Goal: Check status: Check status

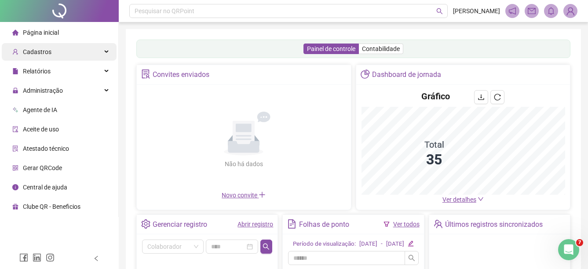
click at [80, 48] on div "Cadastros" at bounding box center [59, 52] width 115 height 18
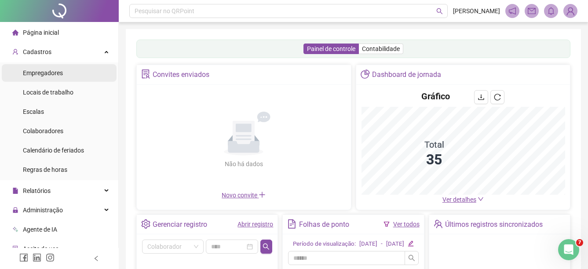
click at [68, 77] on li "Empregadores" at bounding box center [59, 73] width 115 height 18
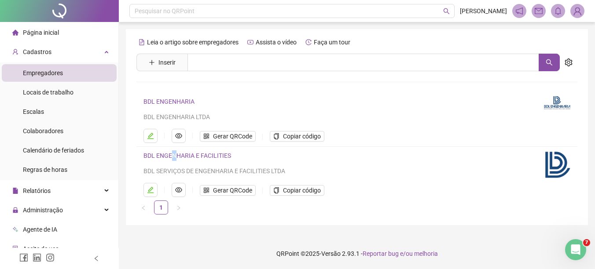
click at [174, 155] on link "BDL ENGENHARIA E FACILITIES" at bounding box center [187, 155] width 88 height 7
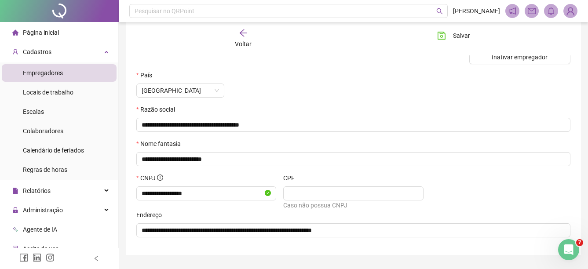
scroll to position [123, 0]
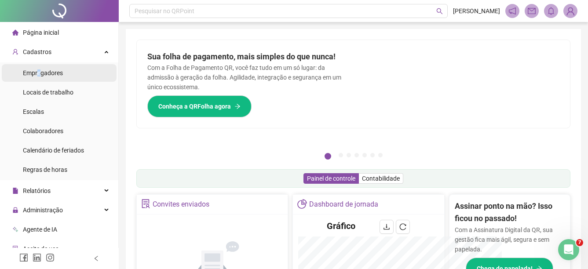
click at [40, 77] on div "Empregadores" at bounding box center [43, 73] width 40 height 18
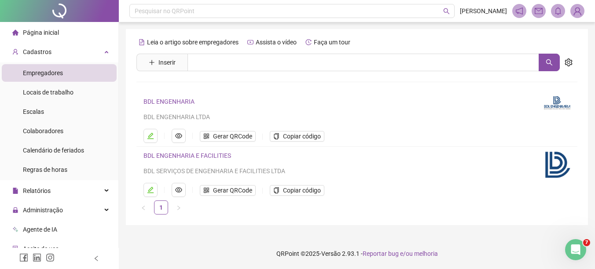
click at [182, 99] on link "BDL ENGENHARIA" at bounding box center [168, 101] width 51 height 7
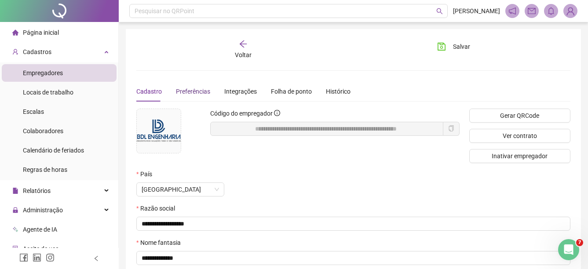
click at [182, 91] on span "Preferências" at bounding box center [193, 91] width 34 height 7
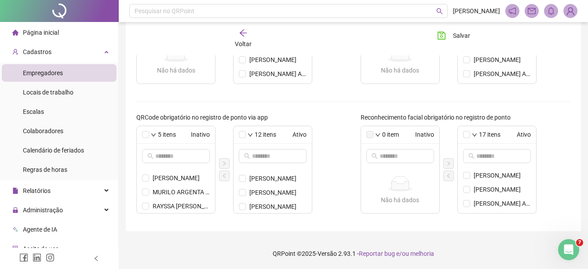
scroll to position [124, 0]
click at [251, 205] on span "[PERSON_NAME]" at bounding box center [277, 206] width 57 height 10
click at [224, 175] on icon "left" at bounding box center [224, 175] width 5 height 5
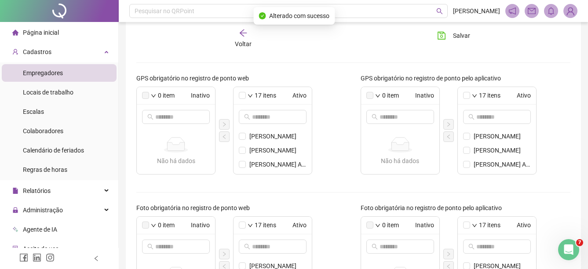
scroll to position [0, 0]
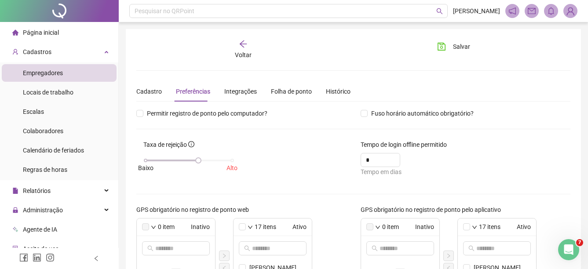
click at [45, 29] on span "Página inicial" at bounding box center [41, 32] width 36 height 7
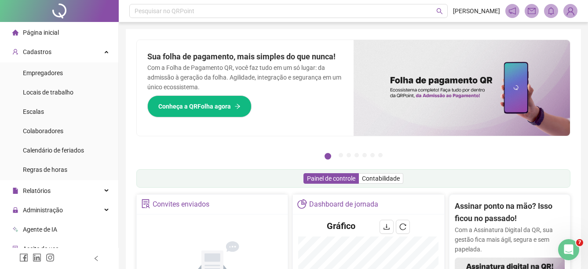
click at [46, 35] on span "Página inicial" at bounding box center [41, 32] width 36 height 7
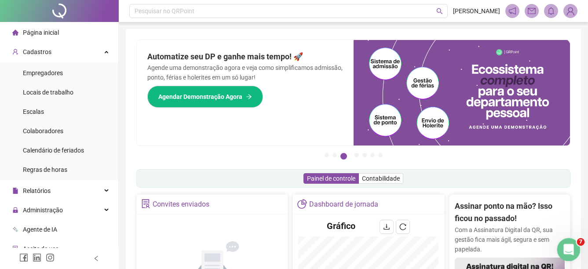
click at [572, 246] on icon "Abertura do Messenger da Intercom" at bounding box center [567, 248] width 15 height 15
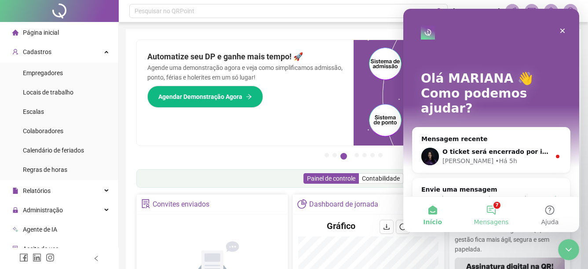
click at [486, 209] on button "7 Mensagens" at bounding box center [491, 214] width 58 height 35
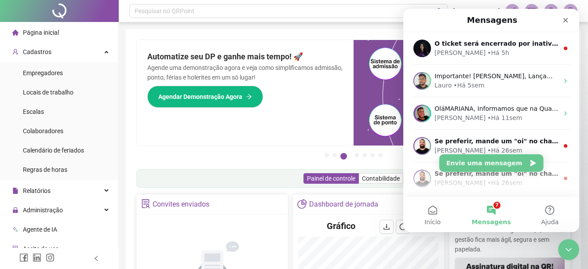
click at [285, 41] on div "Automatize seu DP e ganhe mais tempo! 🚀 Agende uma demonstração agora e veja co…" at bounding box center [245, 93] width 217 height 106
click at [564, 17] on icon "Fechar" at bounding box center [565, 20] width 7 height 7
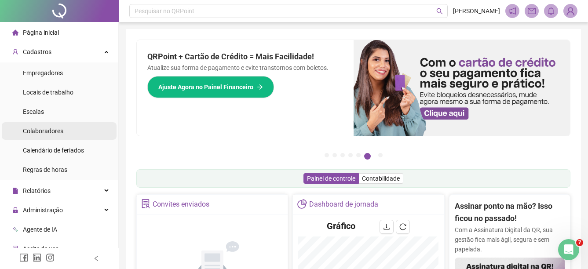
click at [57, 131] on span "Colaboradores" at bounding box center [43, 131] width 40 height 7
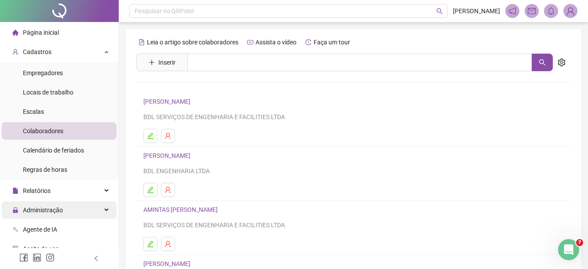
click at [74, 207] on div "Administração" at bounding box center [59, 210] width 115 height 18
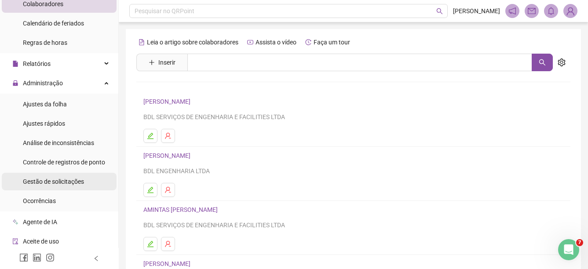
scroll to position [132, 0]
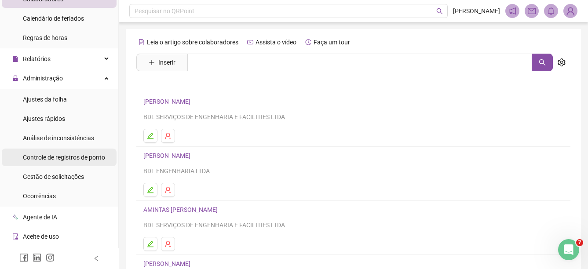
click at [65, 156] on span "Controle de registros de ponto" at bounding box center [64, 157] width 82 height 7
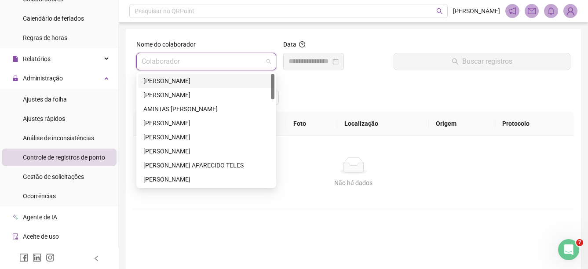
click at [202, 66] on input "search" at bounding box center [202, 61] width 121 height 17
click at [181, 82] on div "[PERSON_NAME]" at bounding box center [206, 81] width 126 height 10
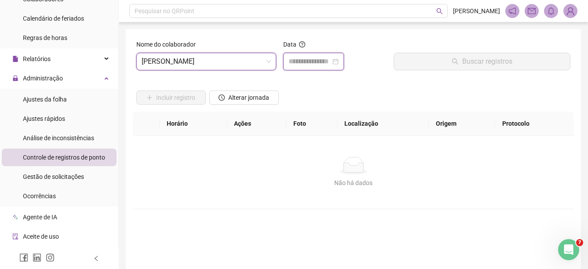
click at [305, 59] on input at bounding box center [310, 61] width 42 height 11
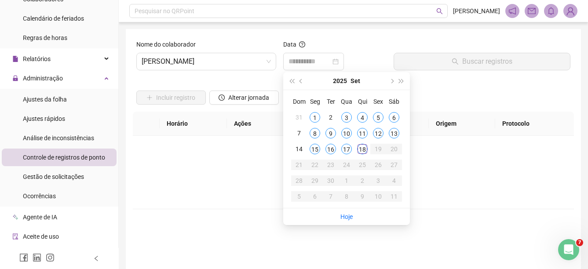
click at [363, 150] on div "18" at bounding box center [362, 149] width 11 height 11
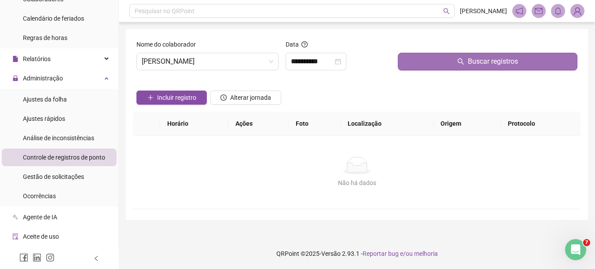
click at [469, 66] on span "Buscar registros" at bounding box center [493, 61] width 50 height 11
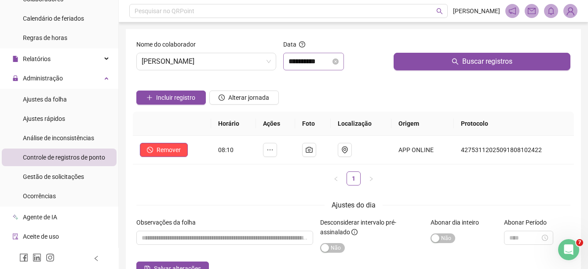
click at [339, 66] on div "**********" at bounding box center [314, 61] width 50 height 11
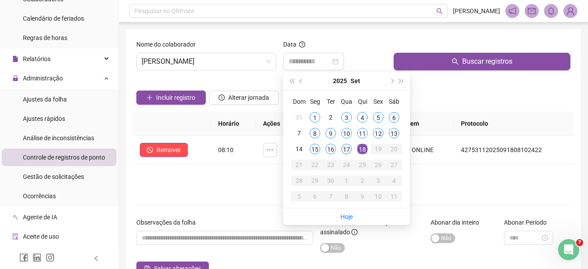
click at [345, 156] on td "17" at bounding box center [347, 149] width 16 height 16
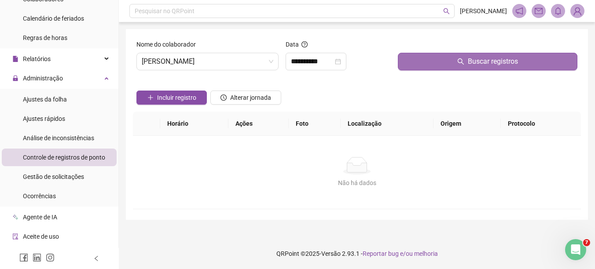
click at [417, 66] on button "Buscar registros" at bounding box center [487, 62] width 179 height 18
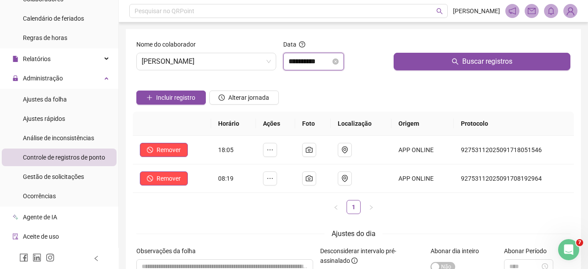
click at [299, 60] on input "**********" at bounding box center [310, 61] width 42 height 11
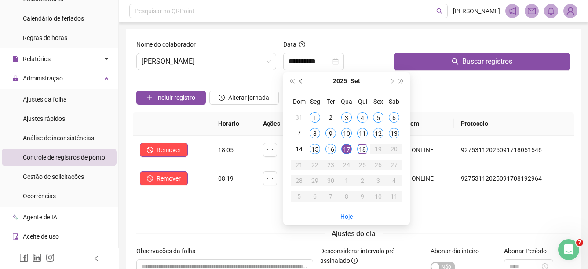
click at [303, 84] on button "prev-year" at bounding box center [301, 81] width 10 height 18
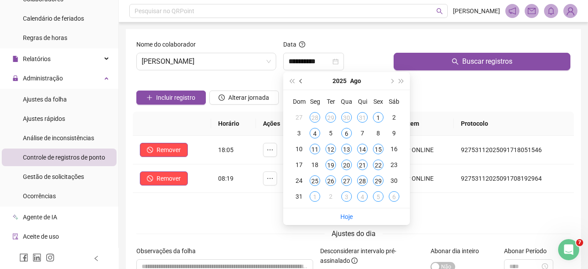
click at [303, 84] on button "prev-year" at bounding box center [301, 81] width 10 height 18
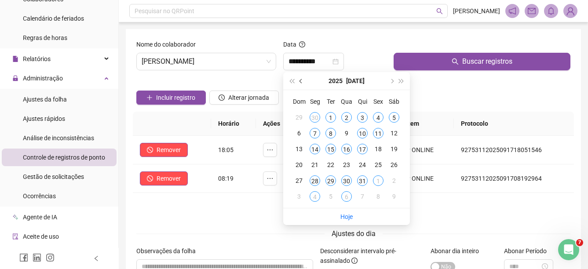
click at [303, 84] on button "prev-year" at bounding box center [301, 81] width 10 height 18
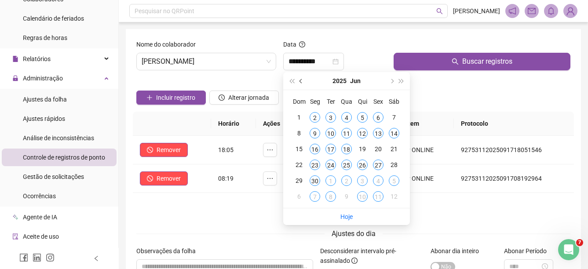
click at [305, 86] on button "prev-year" at bounding box center [301, 81] width 10 height 18
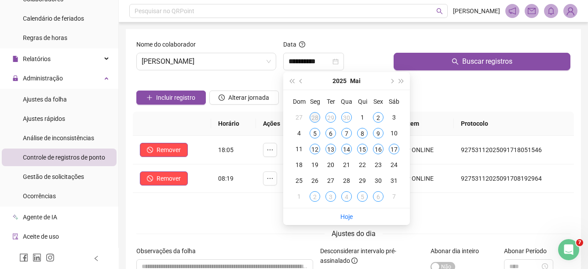
type input "**********"
click at [317, 118] on div "28" at bounding box center [315, 117] width 11 height 11
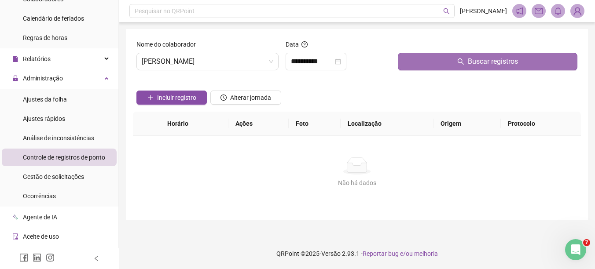
click at [409, 66] on button "Buscar registros" at bounding box center [487, 62] width 179 height 18
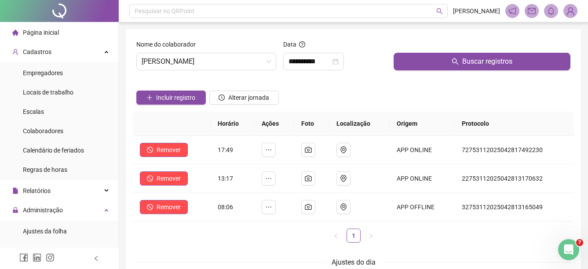
click at [20, 22] on ul "Página inicial Cadastros Empregadores Locais de trabalho Escalas Colaboradores …" at bounding box center [59, 239] width 119 height 435
click at [21, 22] on div at bounding box center [59, 11] width 119 height 22
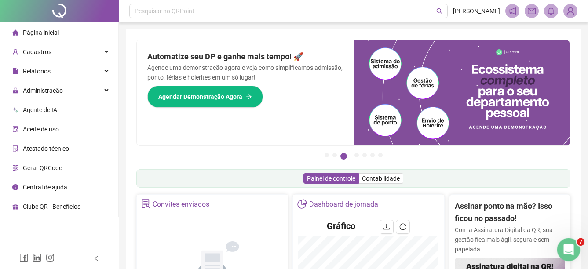
click at [567, 249] on icon "Abertura do Messenger da Intercom" at bounding box center [567, 248] width 15 height 15
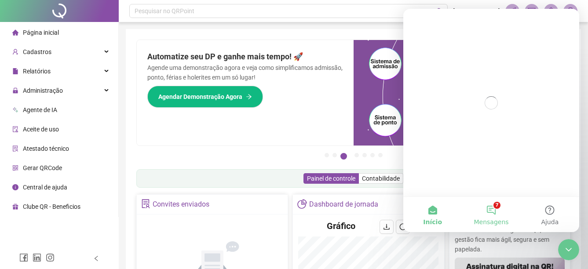
click at [497, 210] on button "7 Mensagens" at bounding box center [491, 214] width 58 height 35
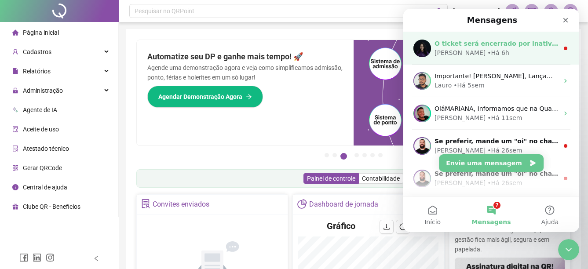
click at [496, 53] on div "Maria • Há 6h" at bounding box center [497, 52] width 124 height 9
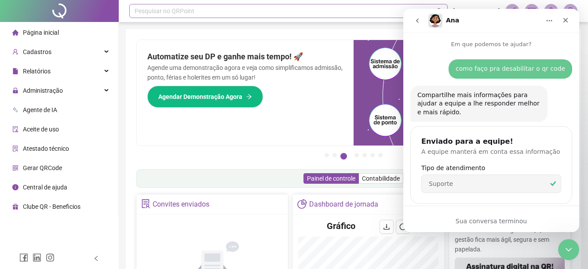
scroll to position [26, 0]
